Goal: Navigation & Orientation: Find specific page/section

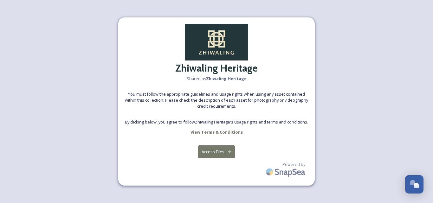
click at [212, 152] on button "Access Files" at bounding box center [216, 151] width 37 height 13
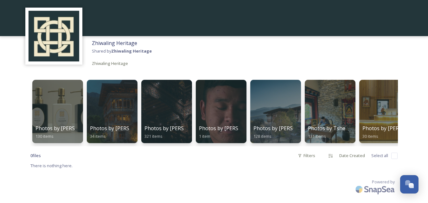
scroll to position [25, 0]
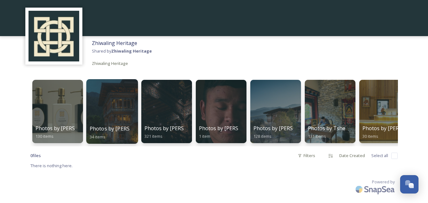
click at [111, 109] on div at bounding box center [112, 111] width 52 height 65
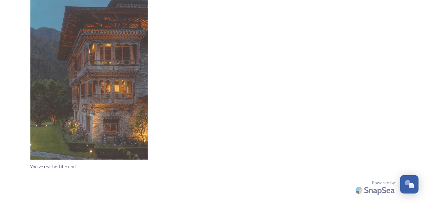
scroll to position [1845, 0]
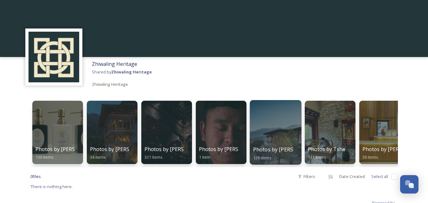
click at [274, 145] on div at bounding box center [276, 132] width 52 height 65
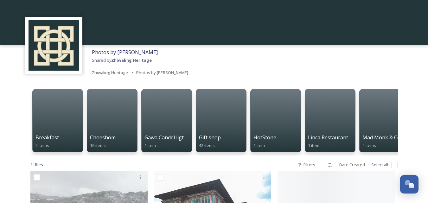
scroll to position [13, 0]
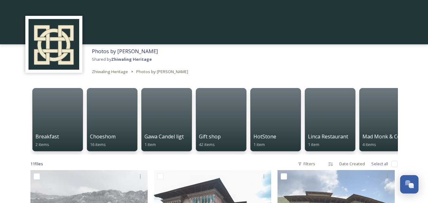
click at [387, 70] on div "Photos by [PERSON_NAME] Shared by Zhiwaling Heritage Zhiwaling Heritage Photos …" at bounding box center [214, 61] width 428 height 34
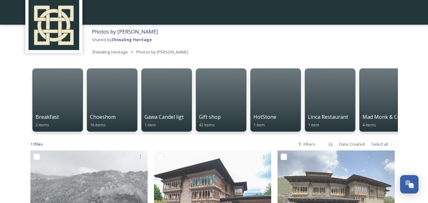
scroll to position [0, 0]
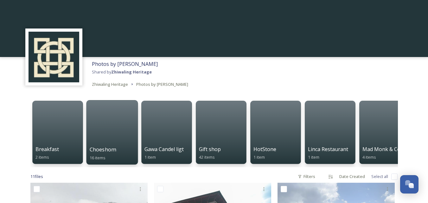
click at [119, 128] on div at bounding box center [112, 132] width 52 height 65
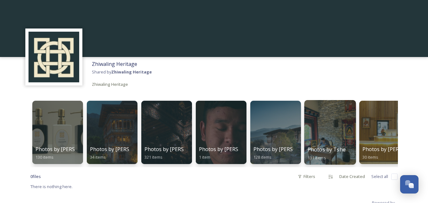
click at [331, 150] on span "Photos by Tshering" at bounding box center [331, 149] width 48 height 7
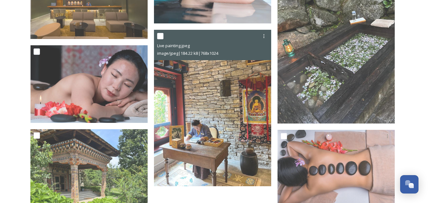
scroll to position [4388, 0]
